Goal: Book appointment/travel/reservation

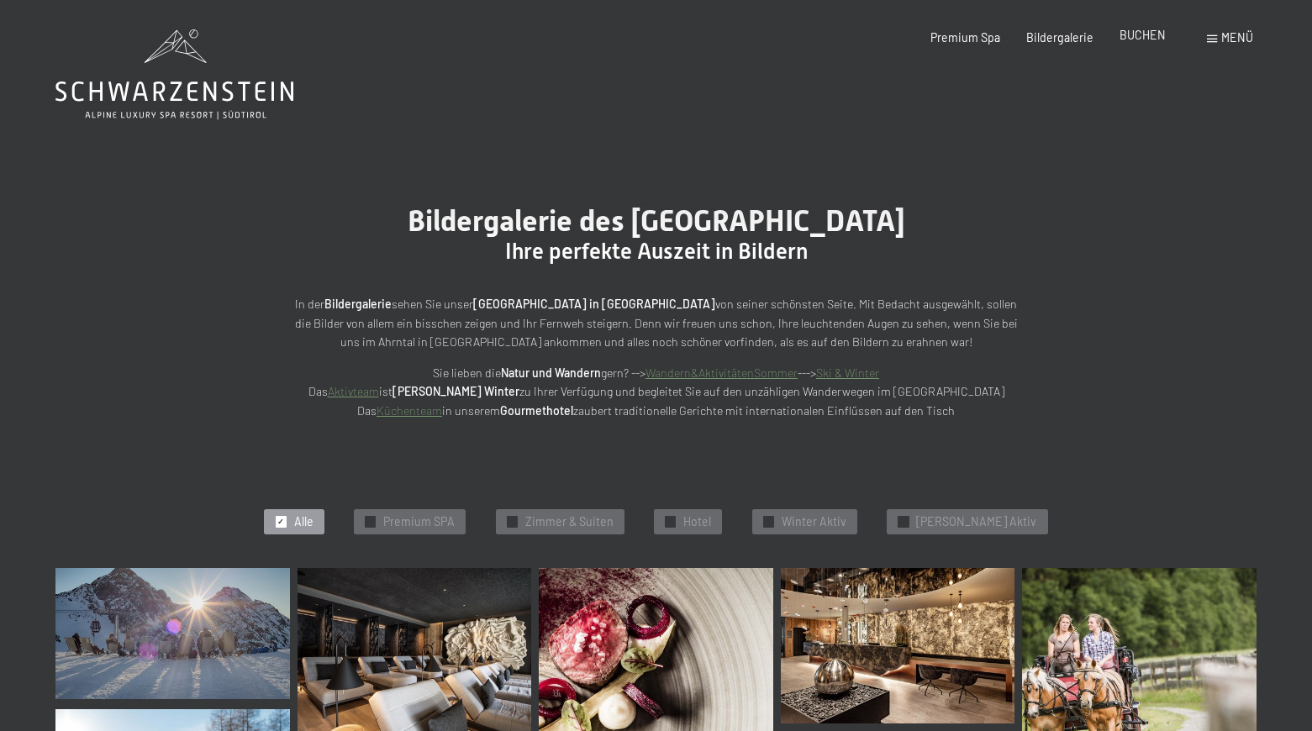
click at [1143, 40] on span "BUCHEN" at bounding box center [1143, 35] width 46 height 14
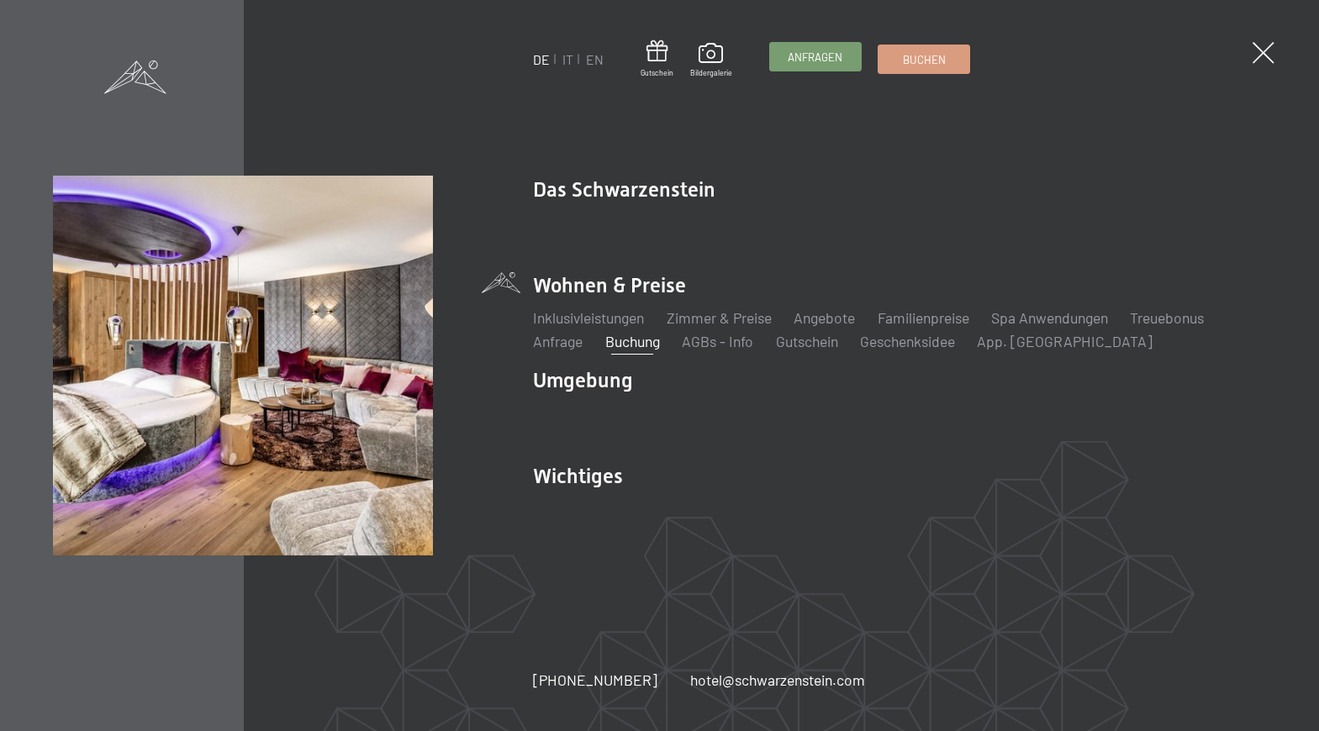
click at [821, 57] on span "Anfragen" at bounding box center [815, 57] width 55 height 15
click at [847, 61] on link "Anfragen" at bounding box center [815, 57] width 91 height 28
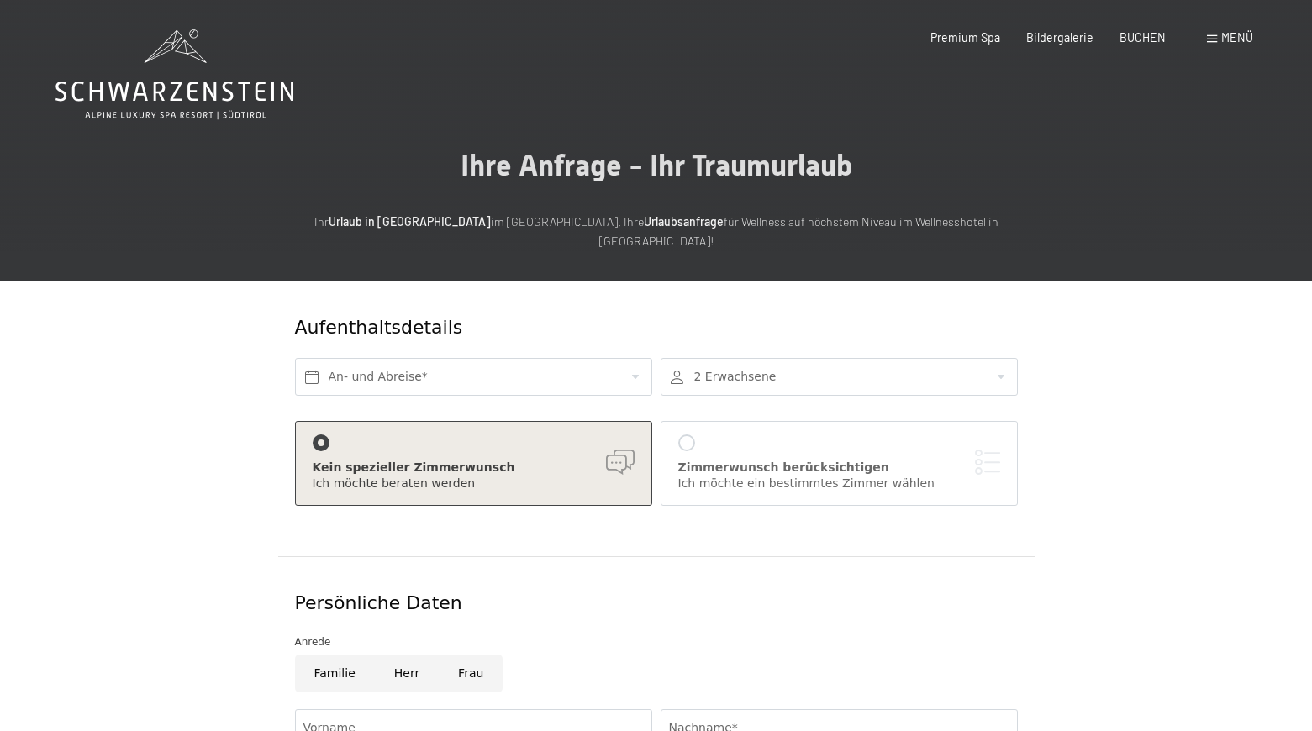
click at [773, 460] on div "Zimmerwunsch berücksichtigen" at bounding box center [840, 468] width 322 height 17
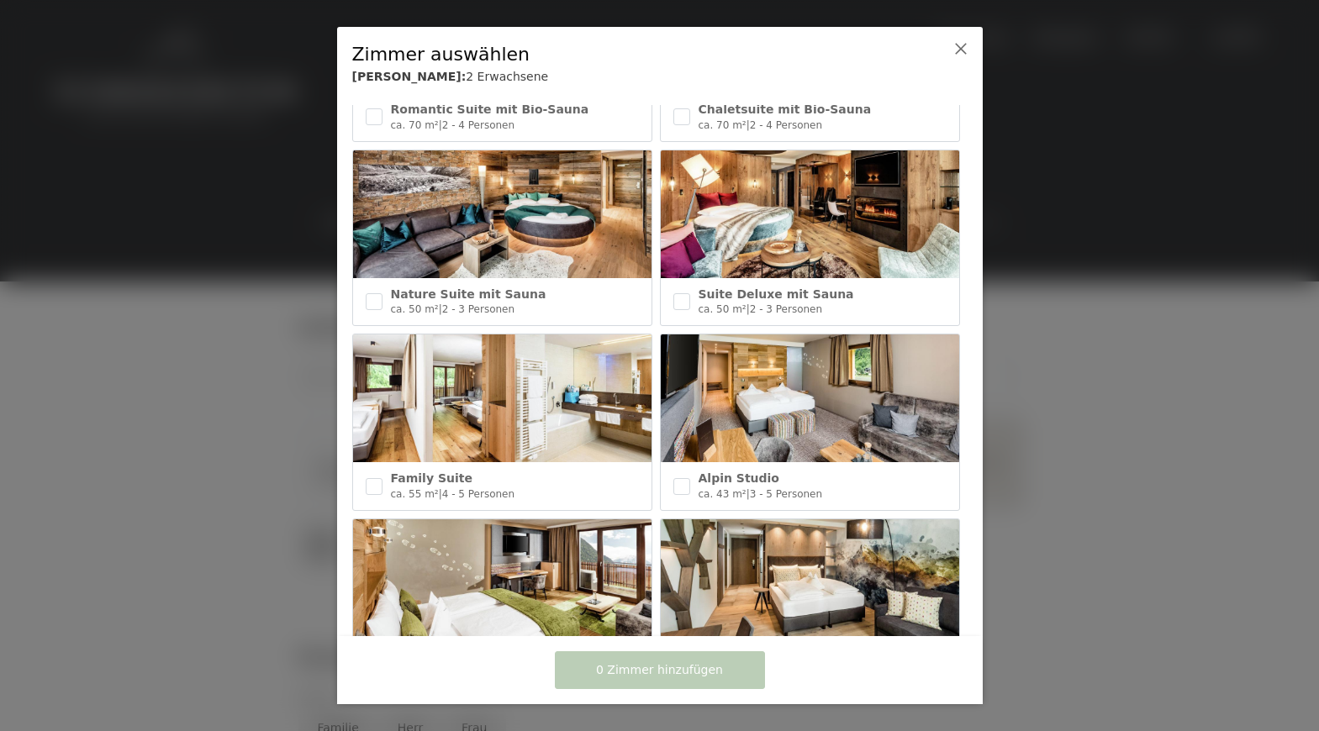
scroll to position [346, 0]
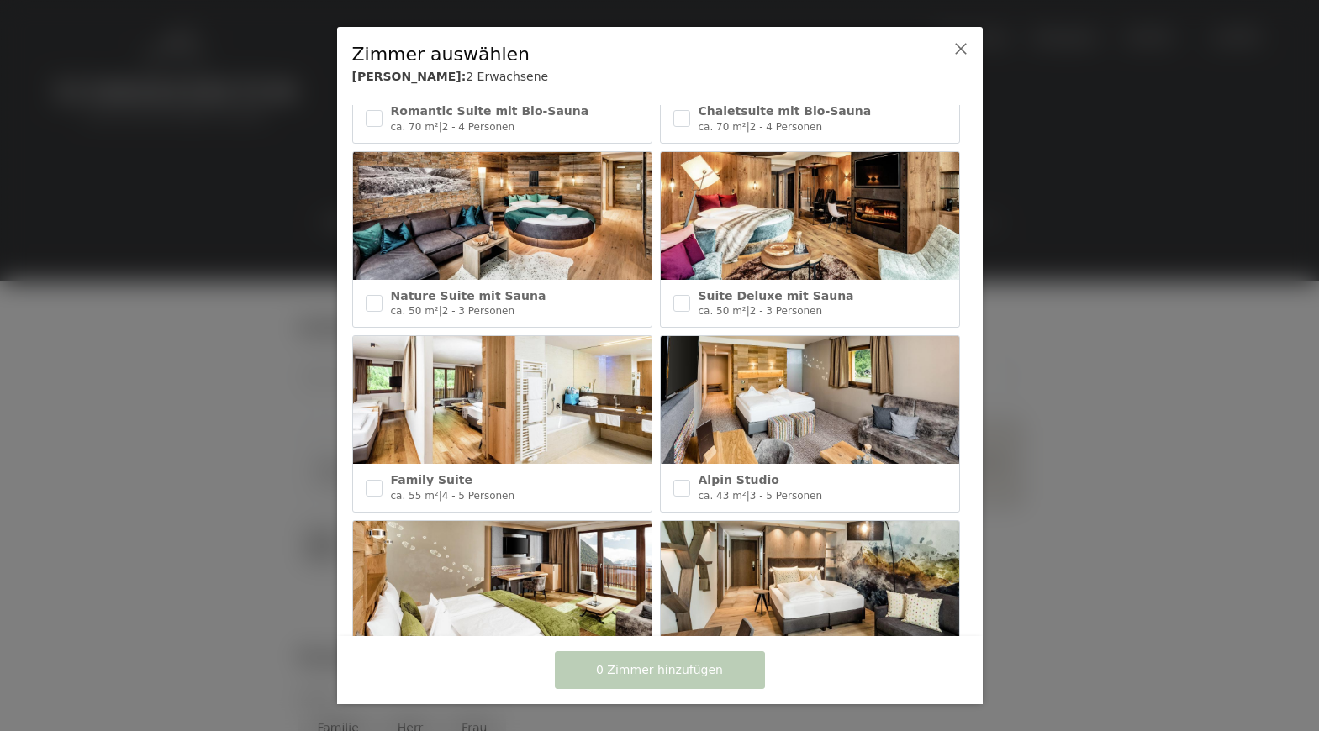
click at [885, 226] on img at bounding box center [810, 216] width 298 height 128
click at [747, 238] on img at bounding box center [810, 216] width 298 height 128
click at [684, 301] on input "checkbox" at bounding box center [681, 303] width 17 height 17
checkbox input "true"
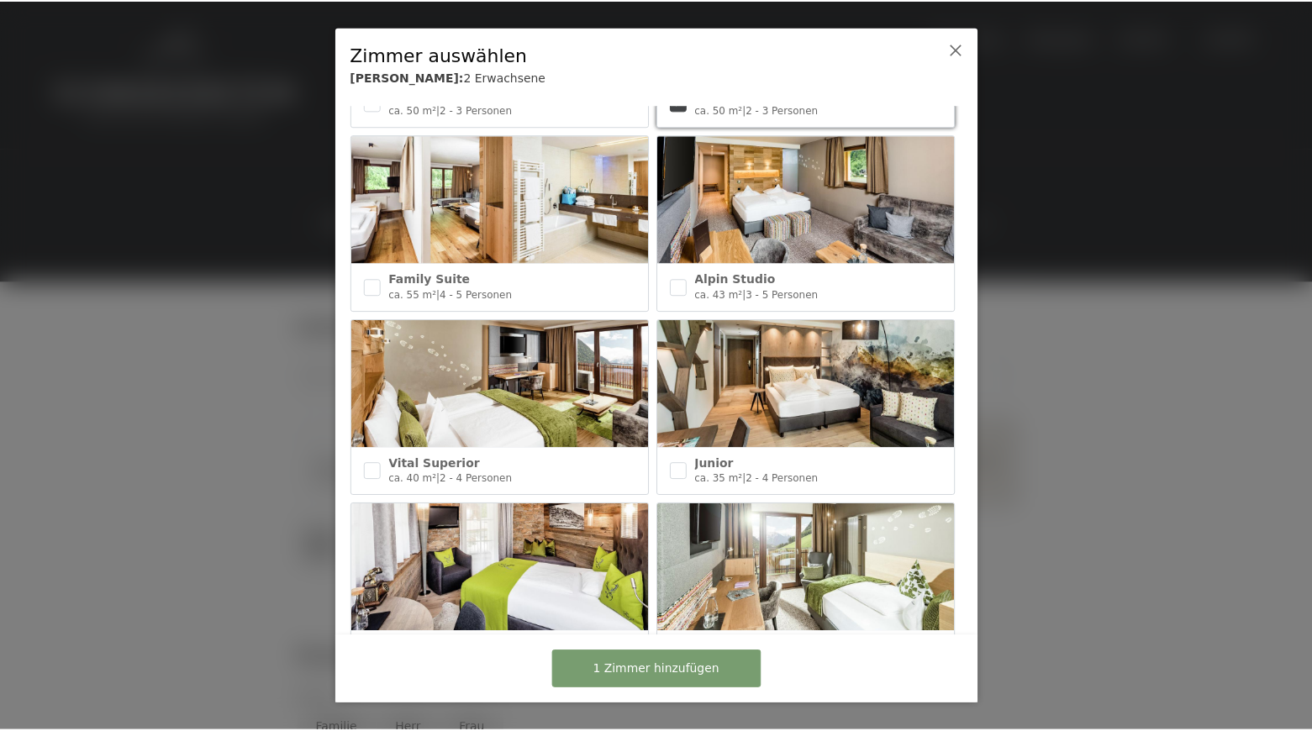
scroll to position [551, 0]
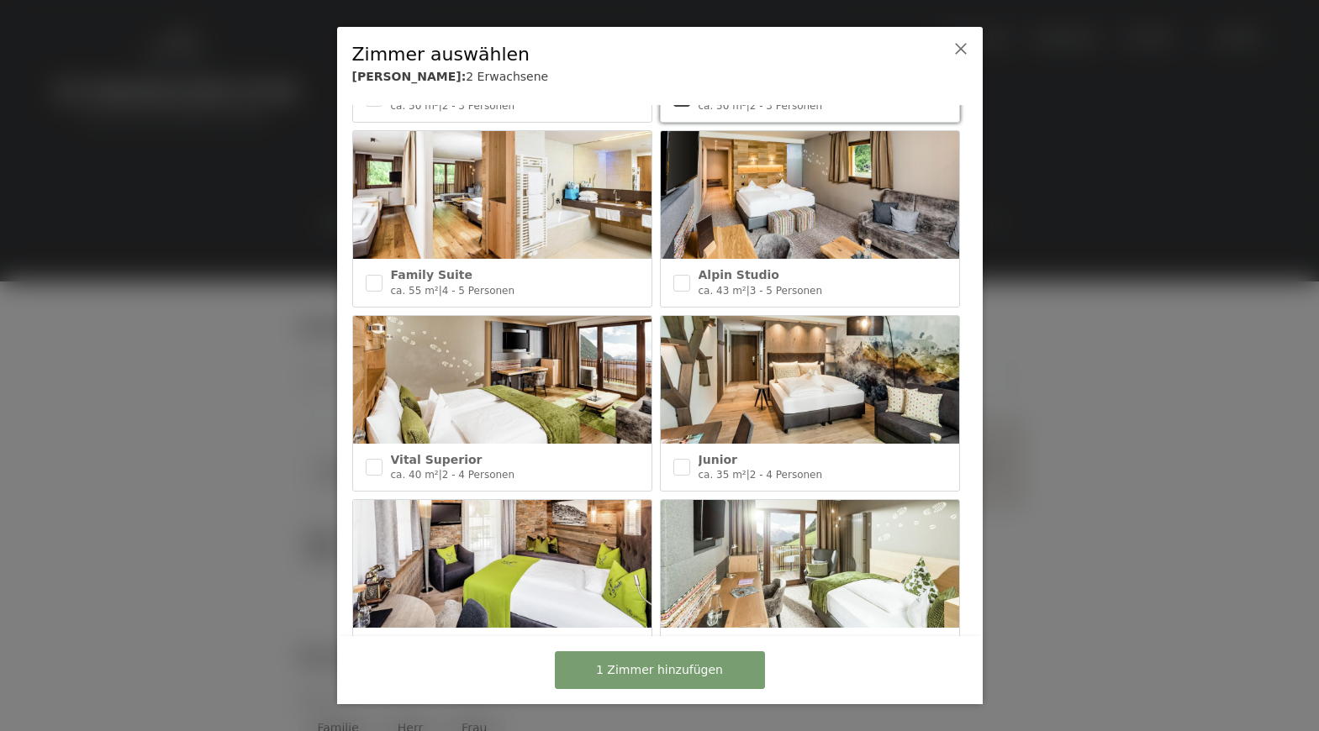
click at [677, 674] on span "1 Zimmer hinzufügen" at bounding box center [659, 671] width 127 height 17
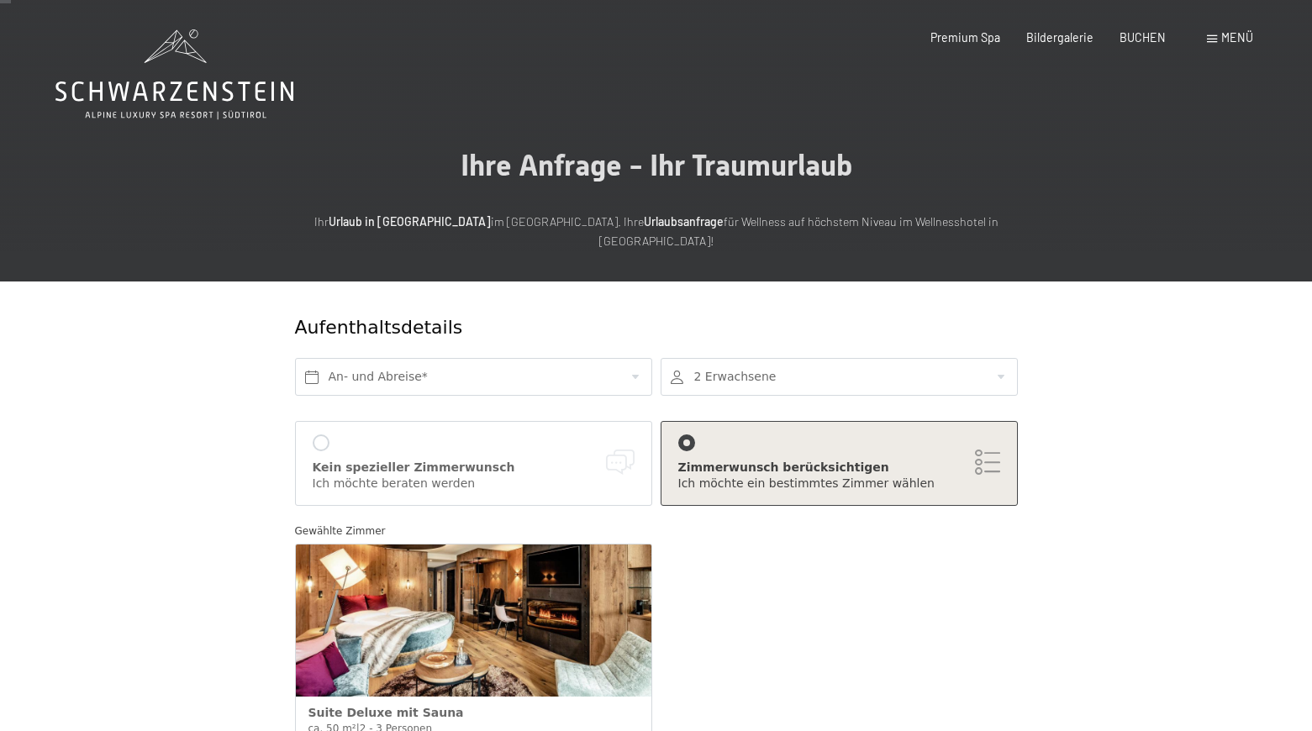
scroll to position [0, 0]
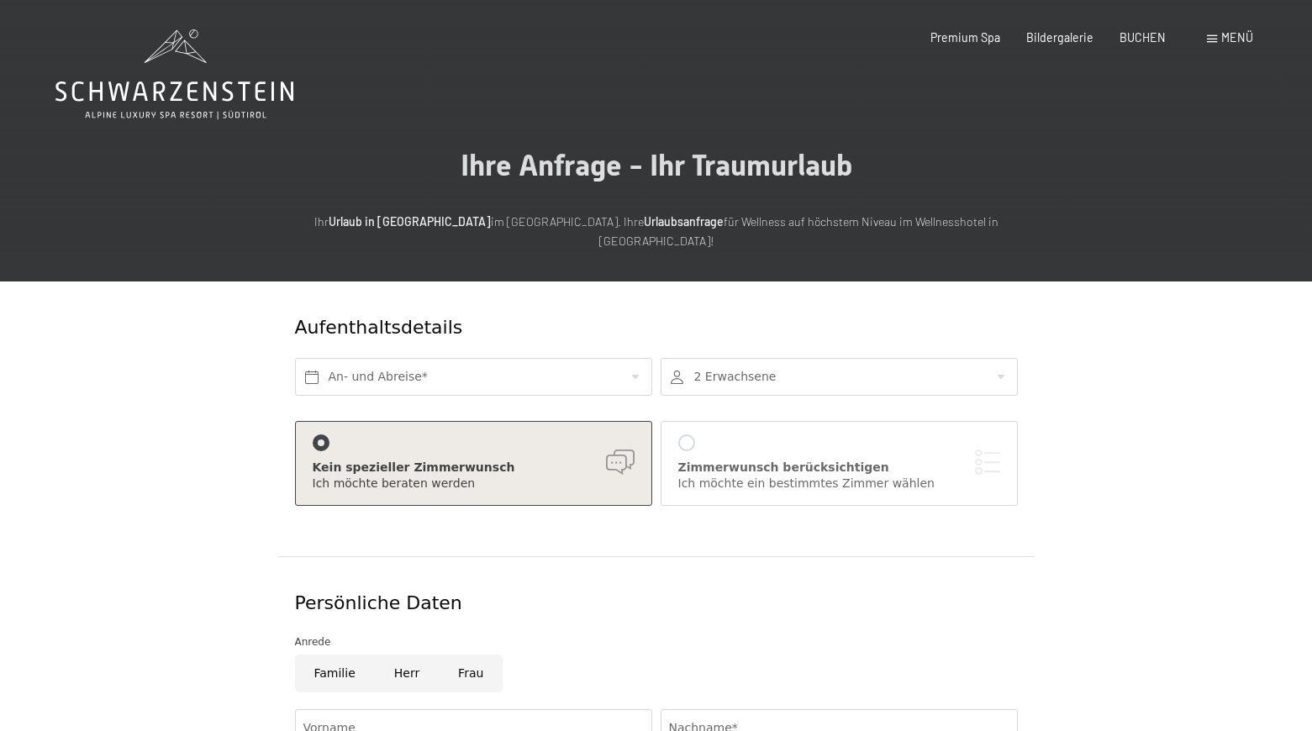
click at [787, 476] on div "Ich möchte ein bestimmtes Zimmer wählen" at bounding box center [840, 484] width 322 height 17
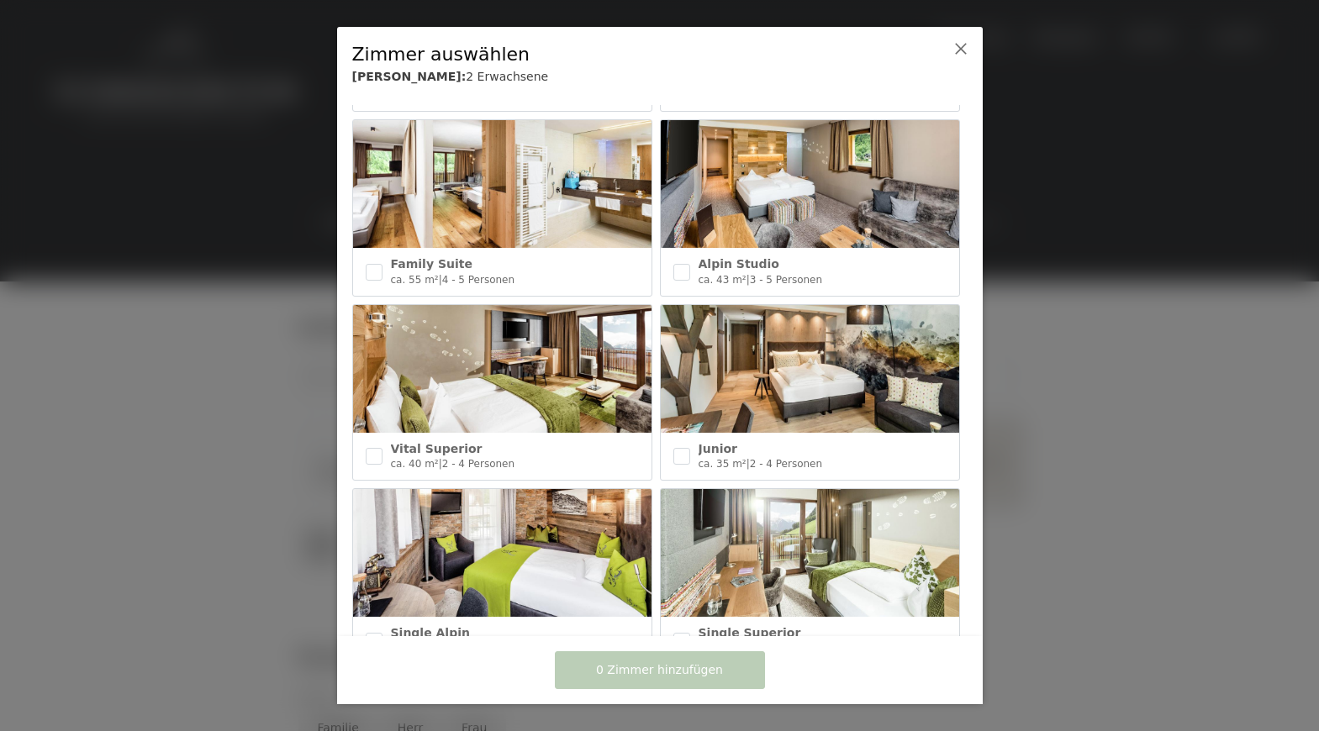
scroll to position [562, 0]
click at [522, 372] on img at bounding box center [502, 368] width 298 height 128
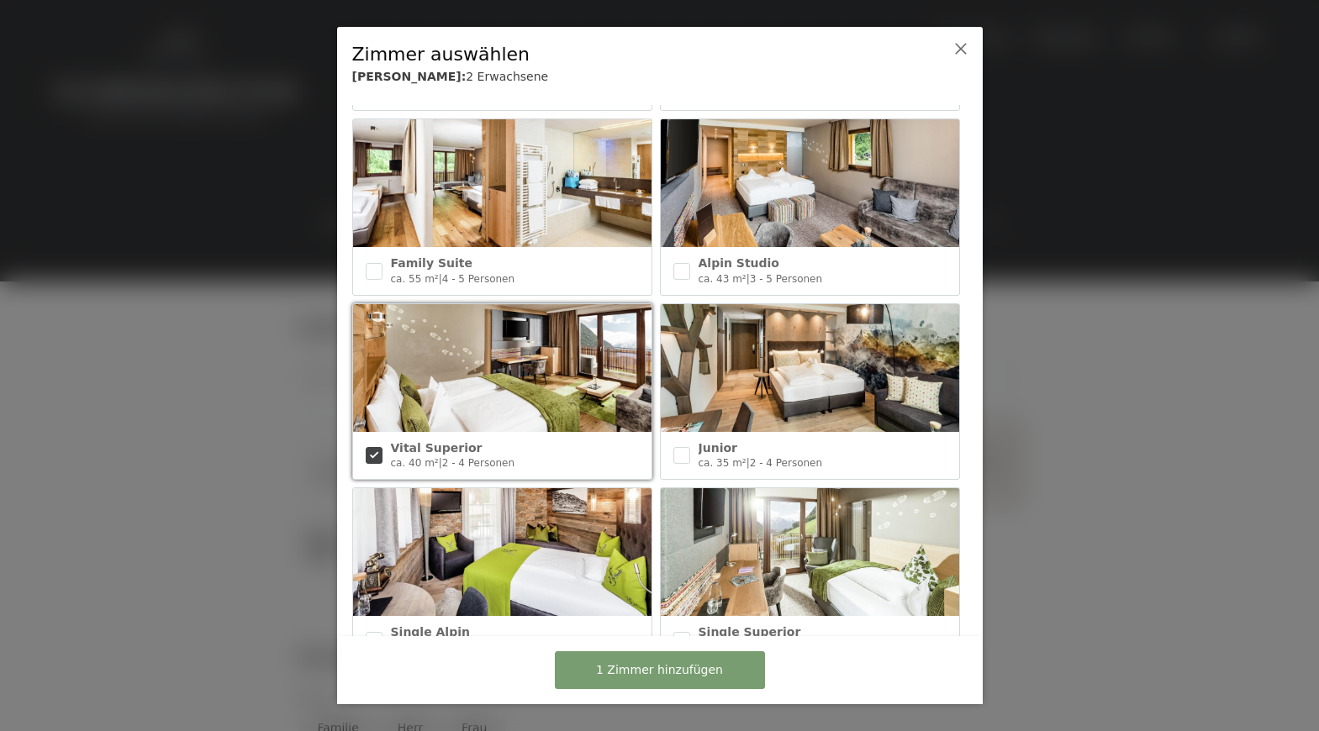
click at [522, 372] on img at bounding box center [502, 368] width 298 height 128
checkbox input "false"
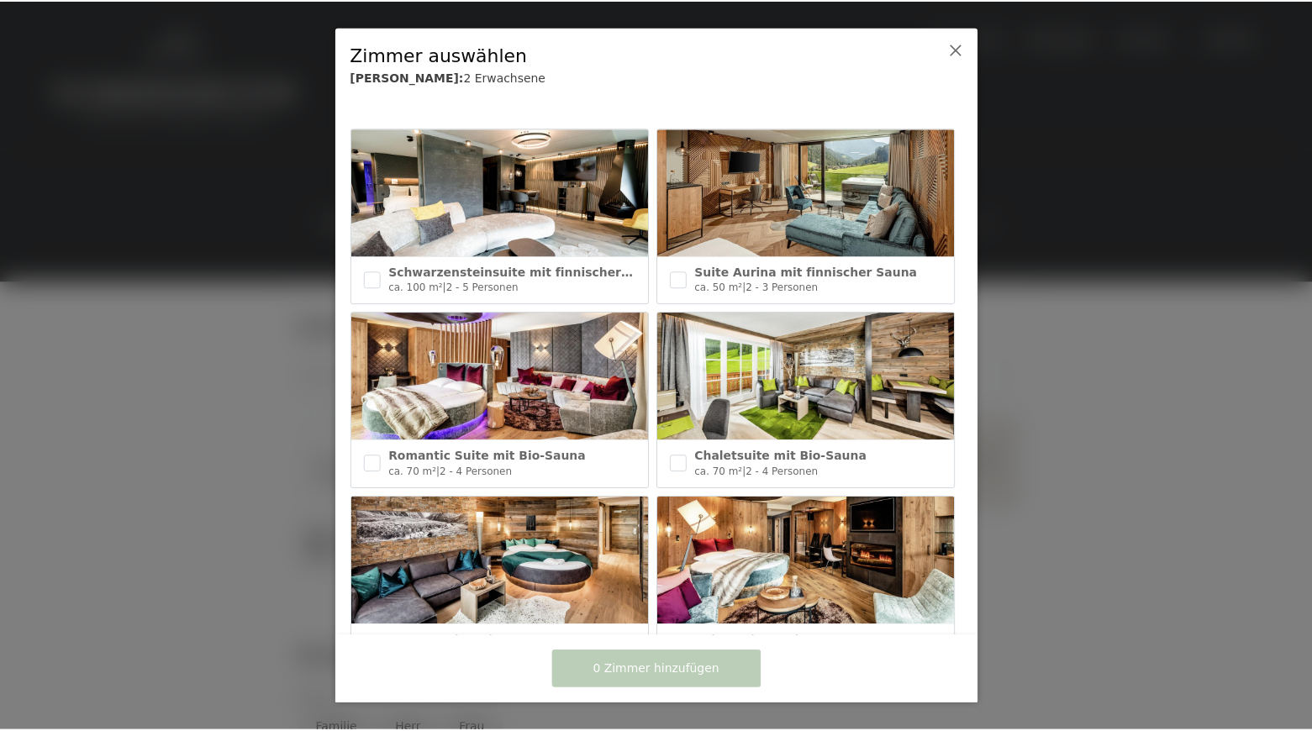
scroll to position [0, 0]
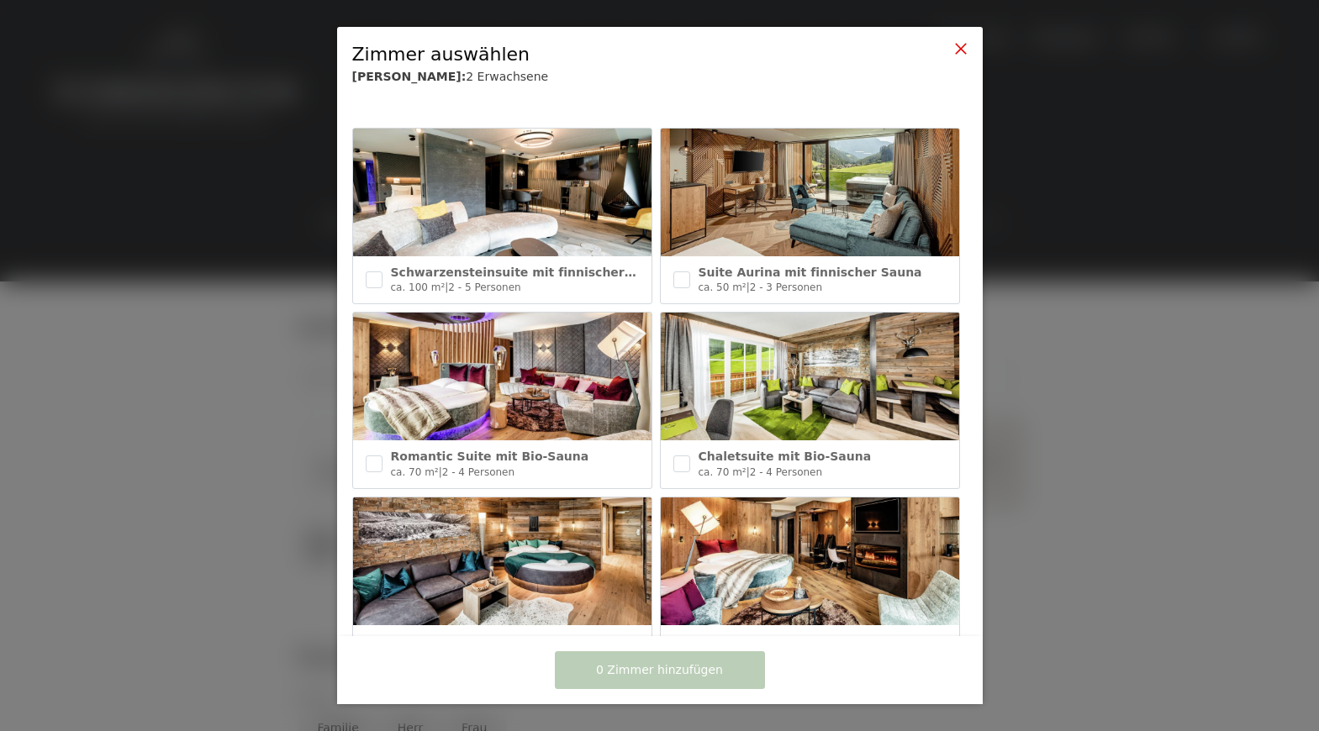
click at [956, 51] on icon at bounding box center [960, 48] width 13 height 13
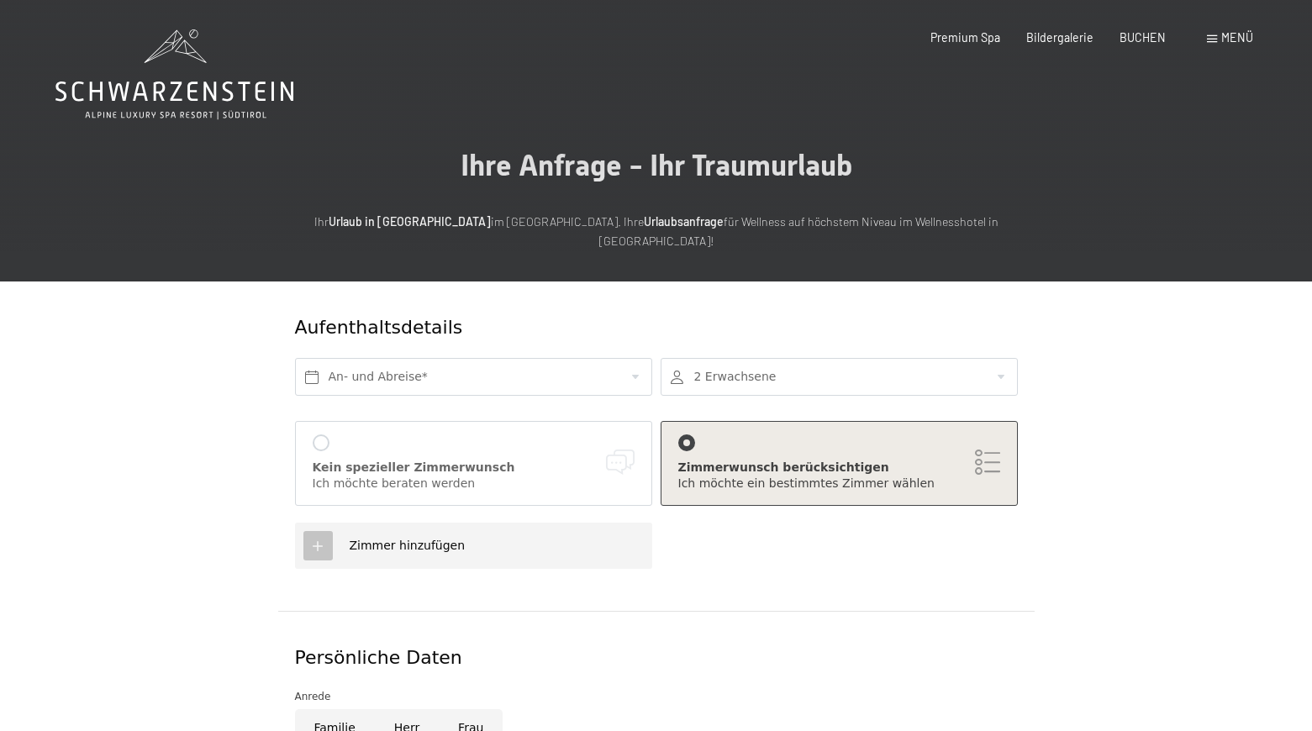
scroll to position [0, 1]
click at [1141, 38] on span "BUCHEN" at bounding box center [1143, 35] width 46 height 14
